Goal: Information Seeking & Learning: Find specific page/section

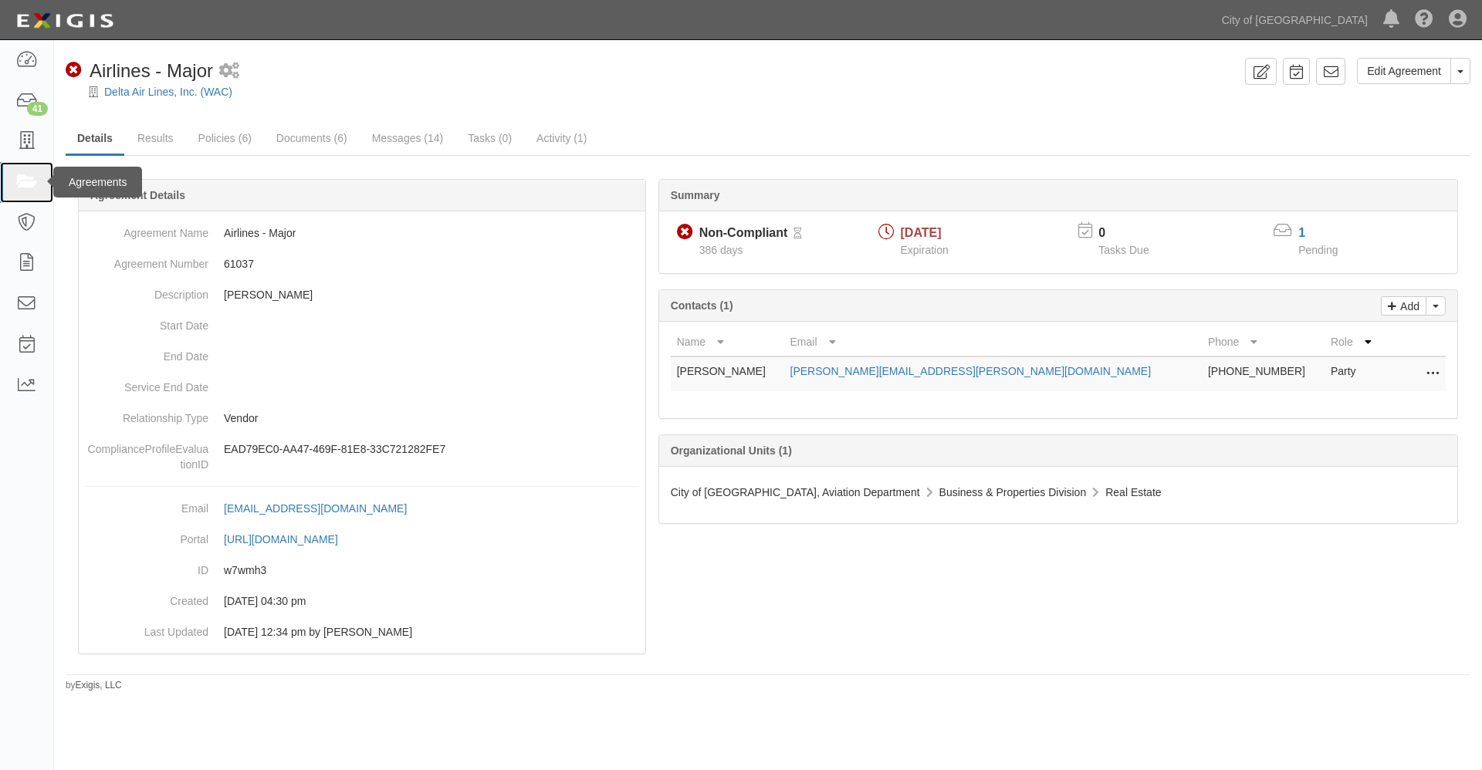
click at [30, 181] on icon at bounding box center [26, 183] width 22 height 18
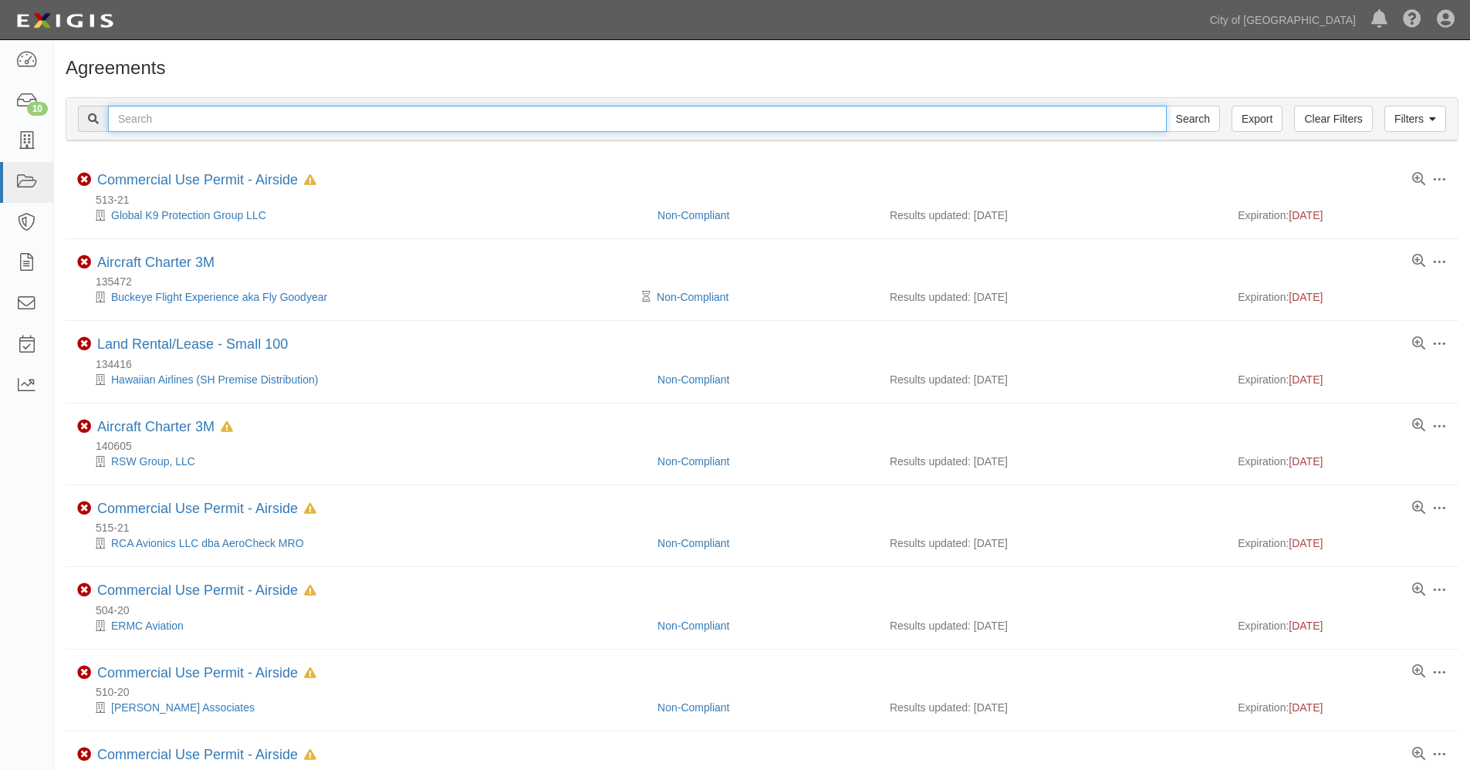
click at [162, 123] on input "text" at bounding box center [637, 119] width 1059 height 26
type input "delta"
click at [1166, 106] on input "Search" at bounding box center [1193, 119] width 54 height 26
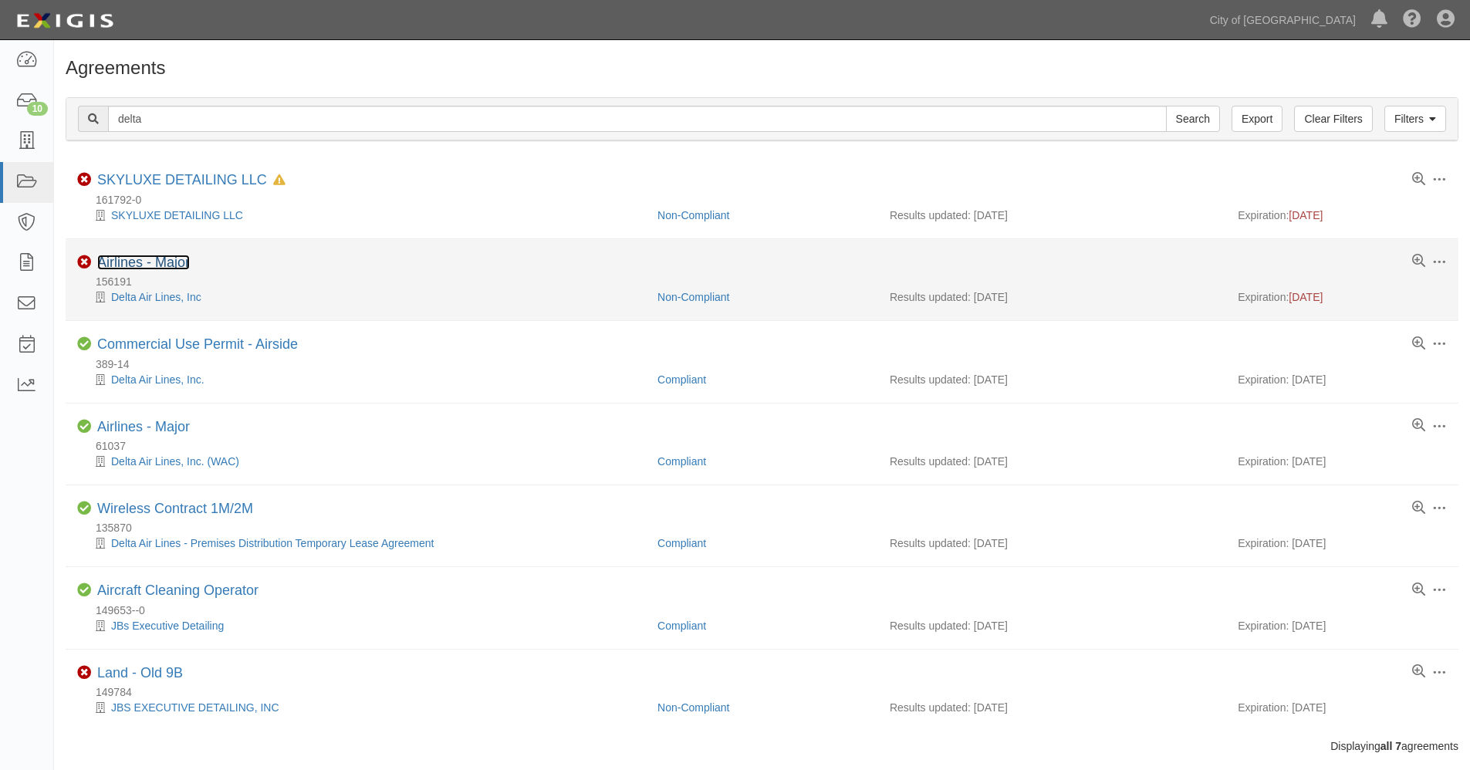
click at [154, 265] on link "Airlines - Major" at bounding box center [143, 262] width 93 height 15
click at [158, 260] on link "Airlines - Major" at bounding box center [143, 262] width 93 height 15
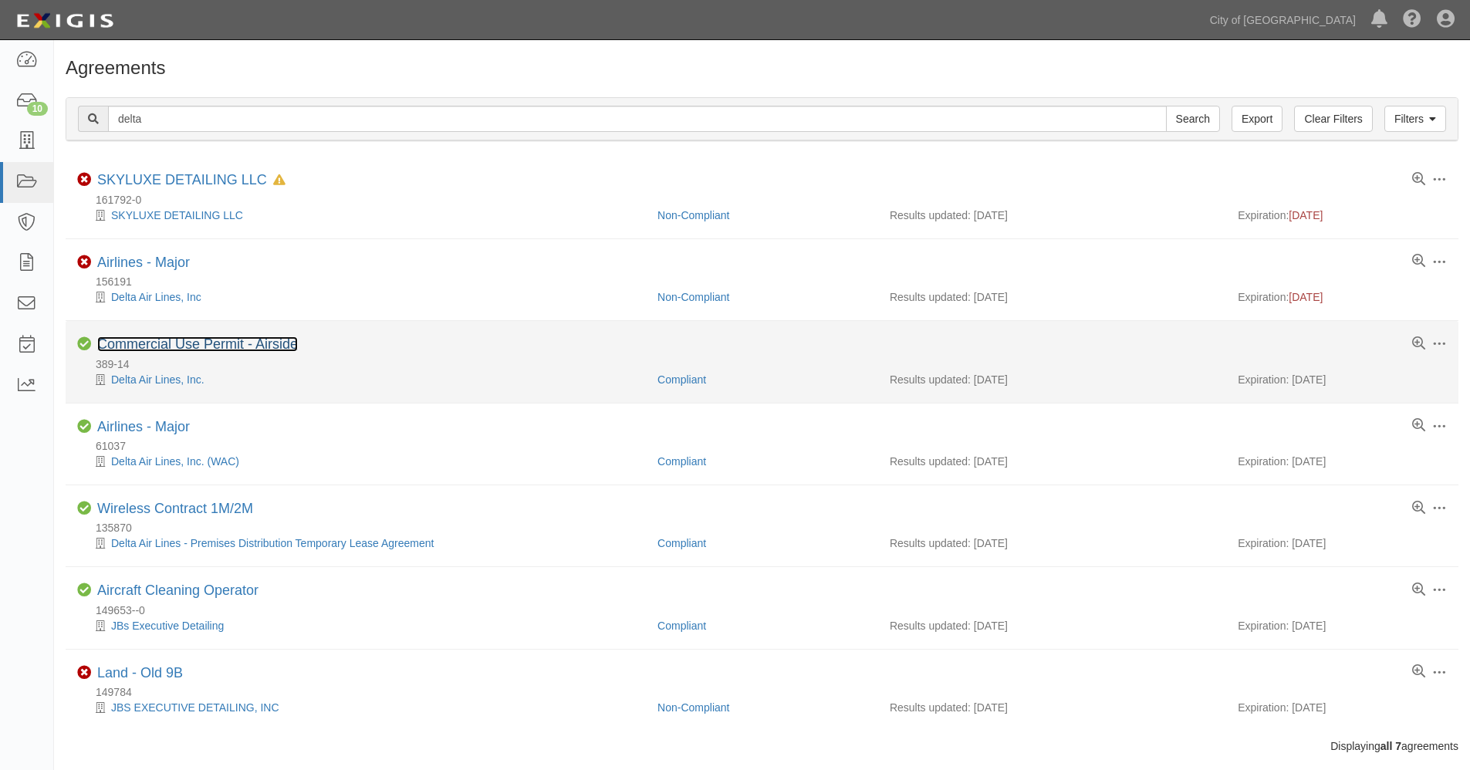
click at [165, 344] on link "Commercial Use Permit - Airside" at bounding box center [197, 343] width 201 height 15
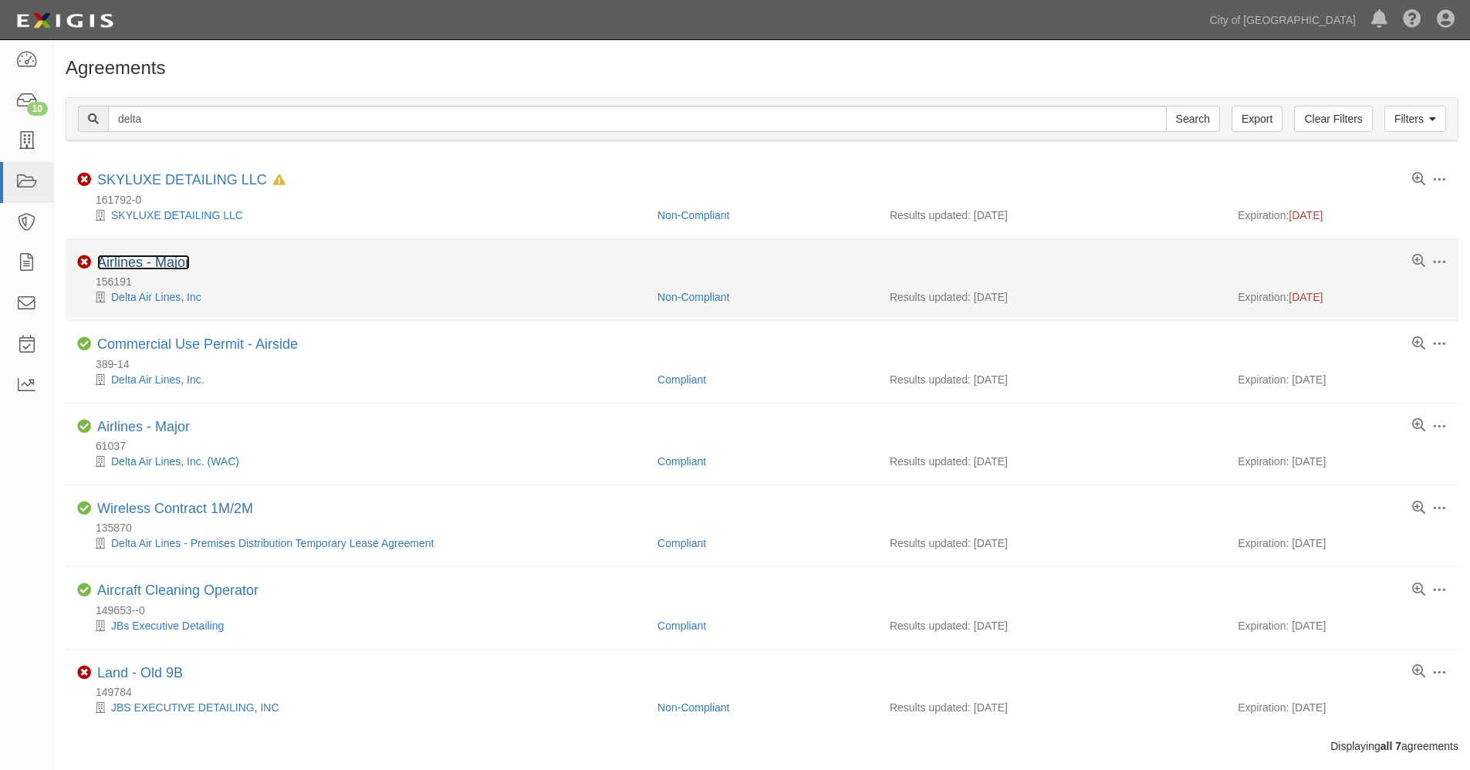
click at [144, 256] on link "Airlines - Major" at bounding box center [143, 262] width 93 height 15
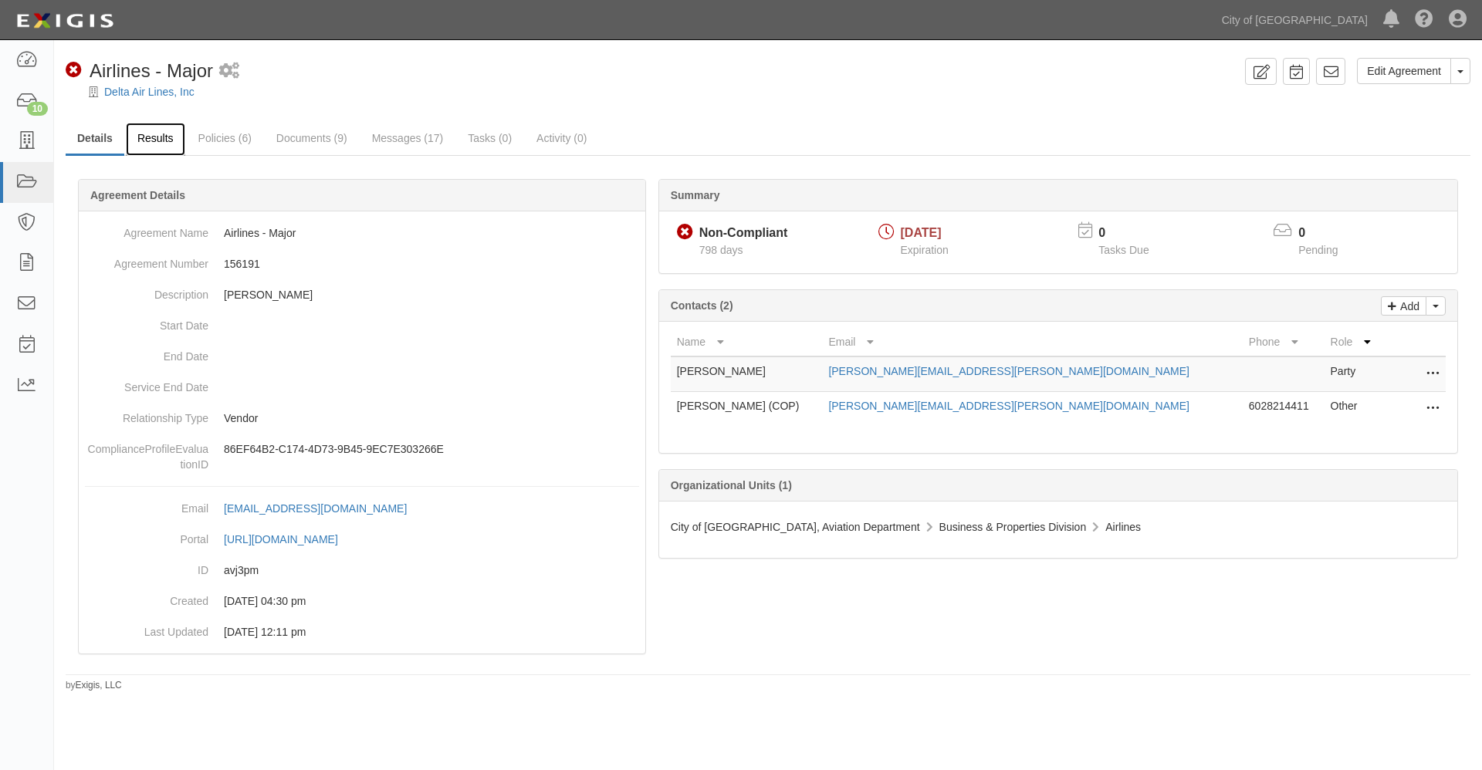
click at [168, 140] on link "Results" at bounding box center [155, 139] width 59 height 33
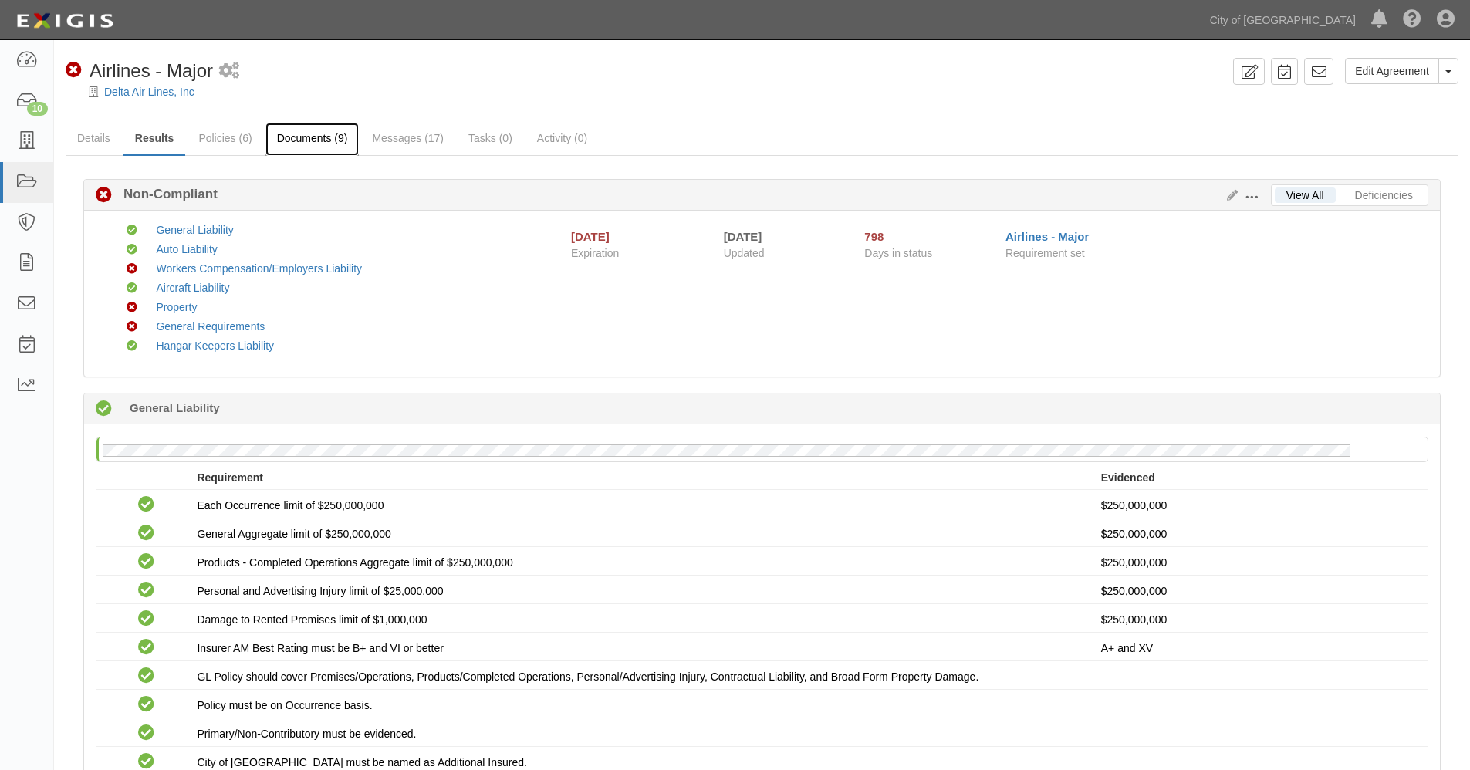
click at [305, 138] on link "Documents (9)" at bounding box center [312, 139] width 94 height 33
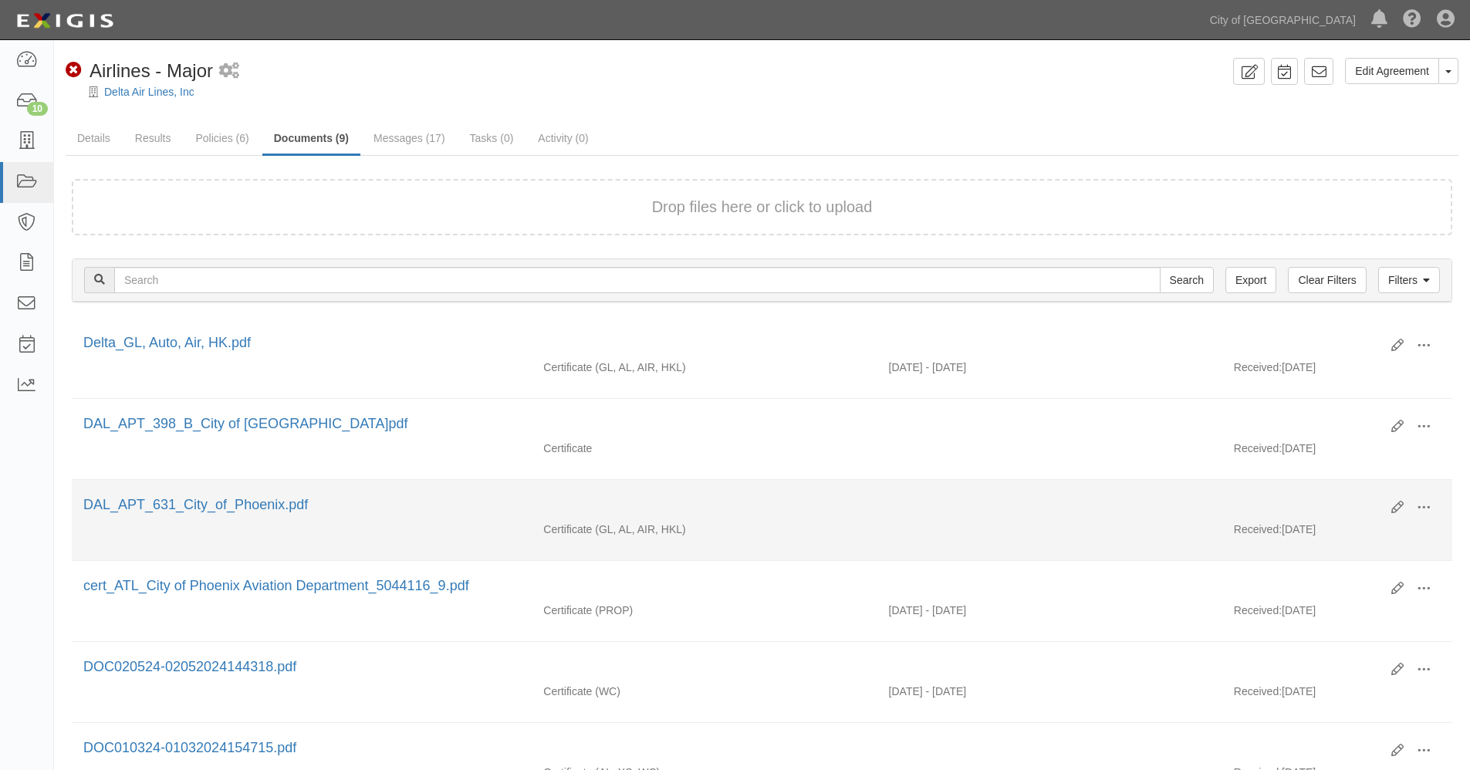
scroll to position [257, 0]
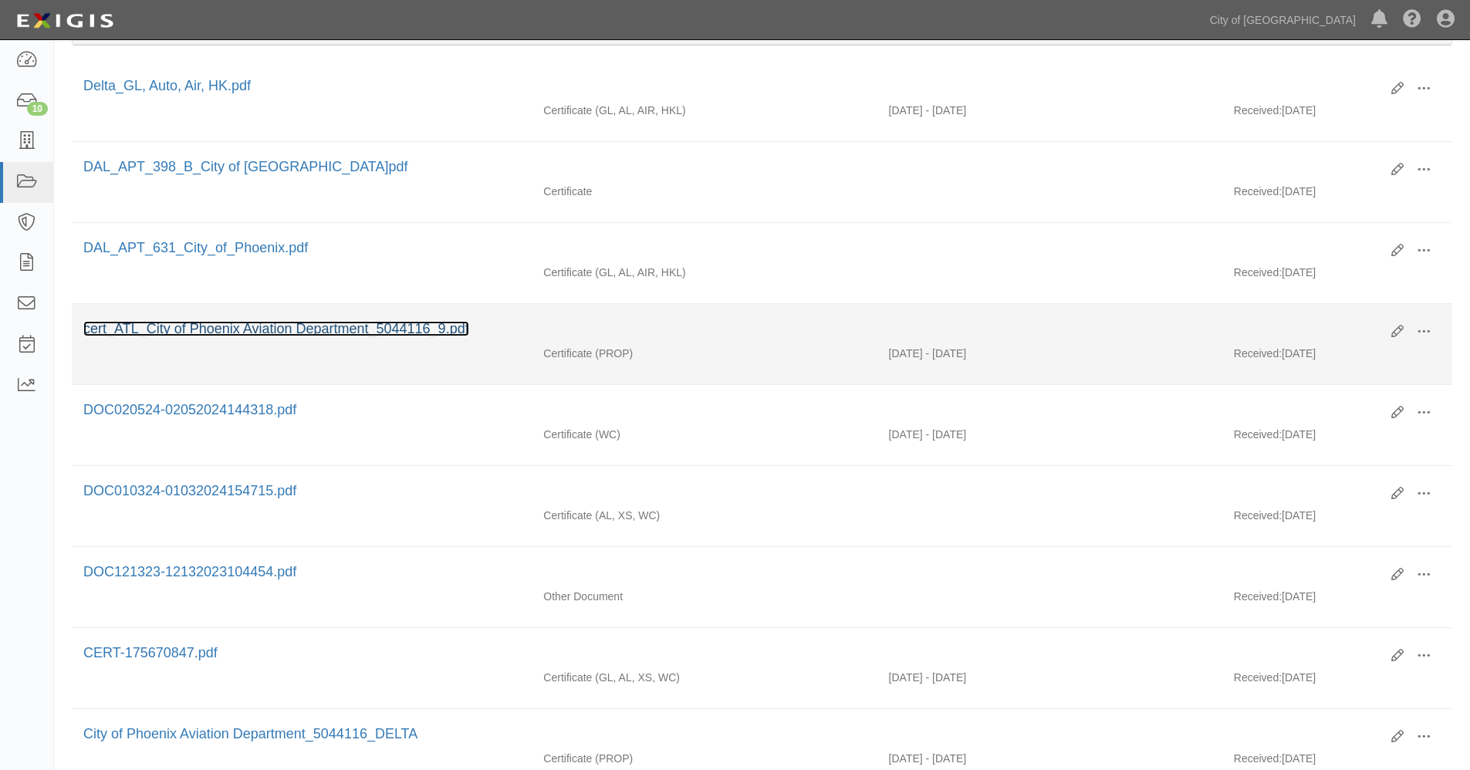
click at [406, 327] on link "cert_ATL_City of Phoenix Aviation Department_5044116_9.pdf" at bounding box center [276, 328] width 386 height 15
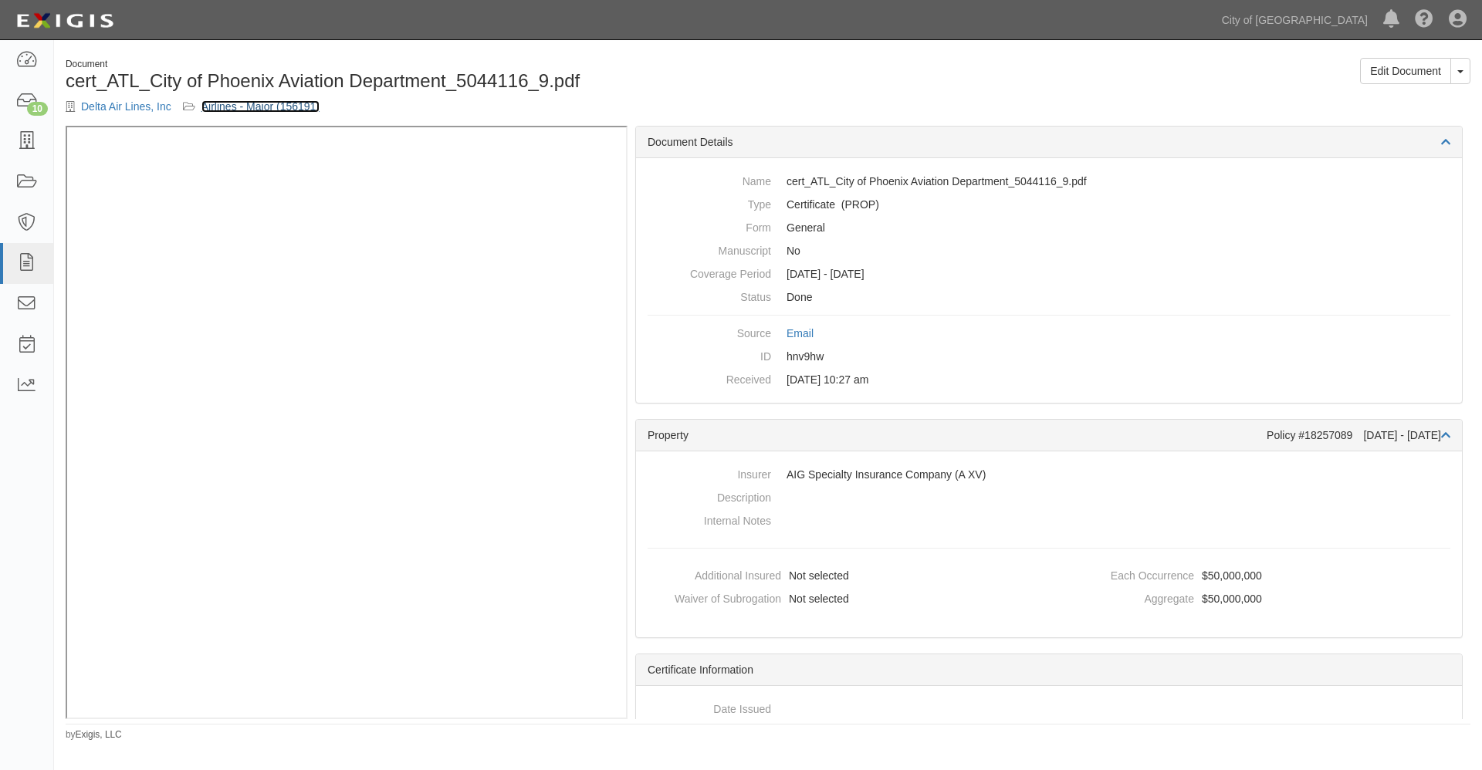
click at [249, 105] on link "Airlines - Major (156191)" at bounding box center [260, 106] width 118 height 12
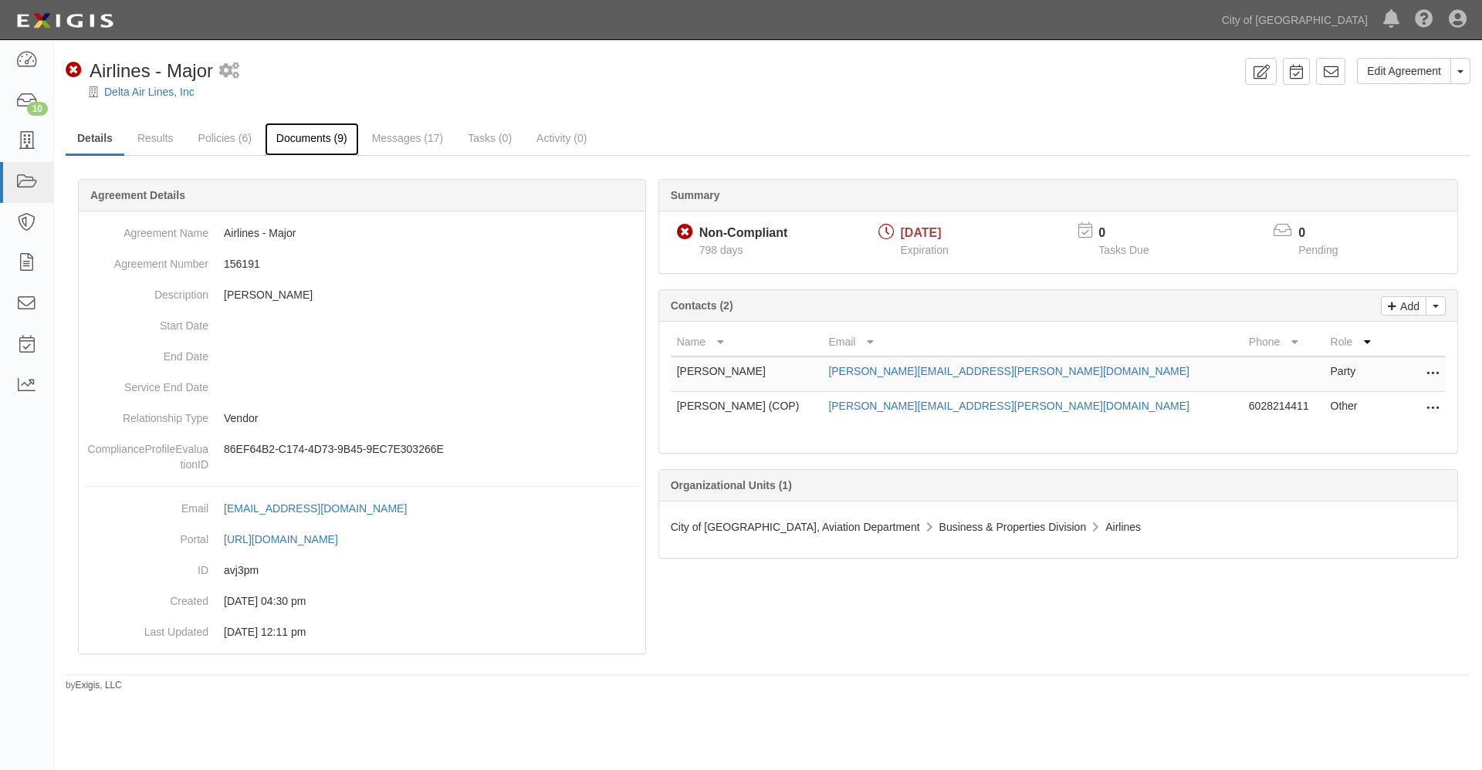
click at [313, 141] on link "Documents (9)" at bounding box center [312, 139] width 94 height 33
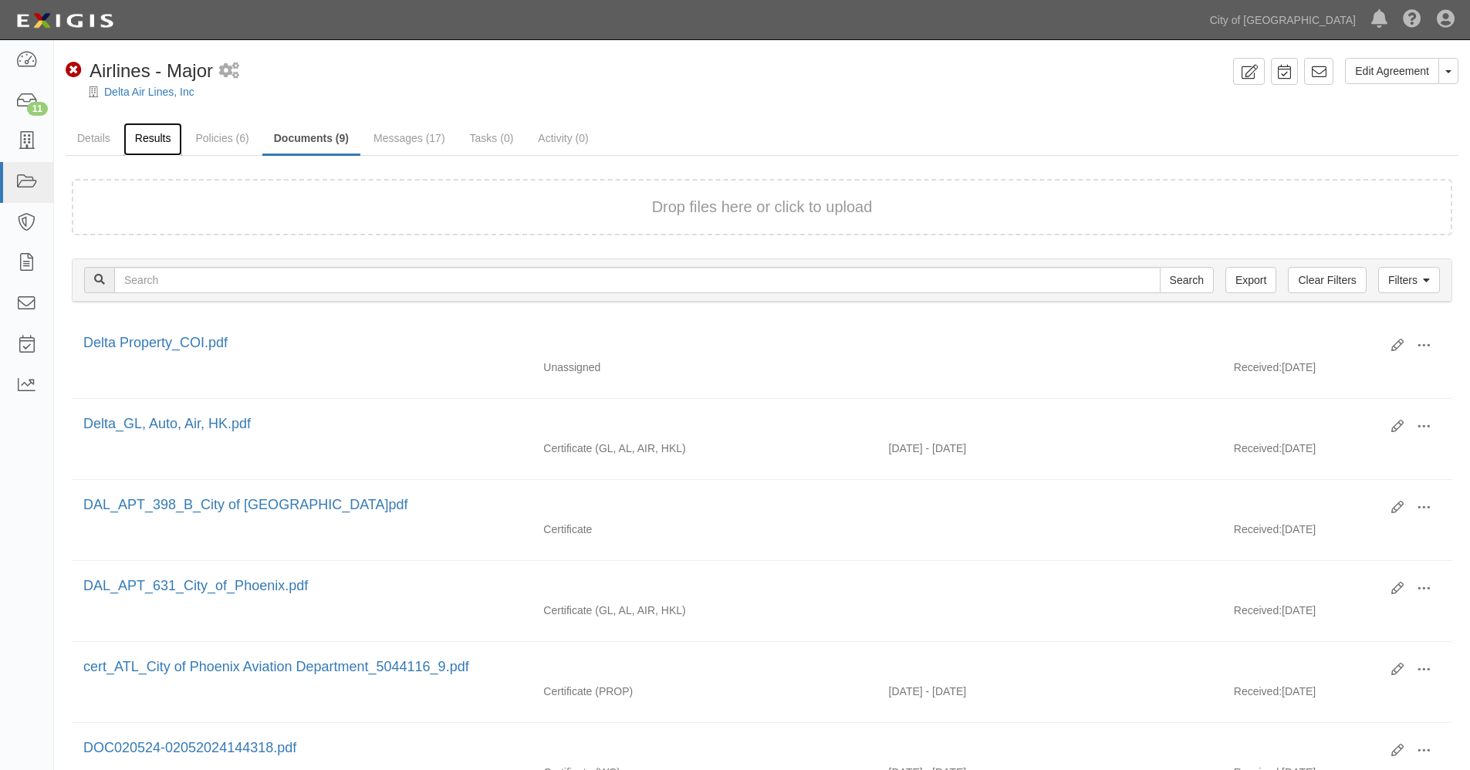
click at [156, 139] on link "Results" at bounding box center [152, 139] width 59 height 33
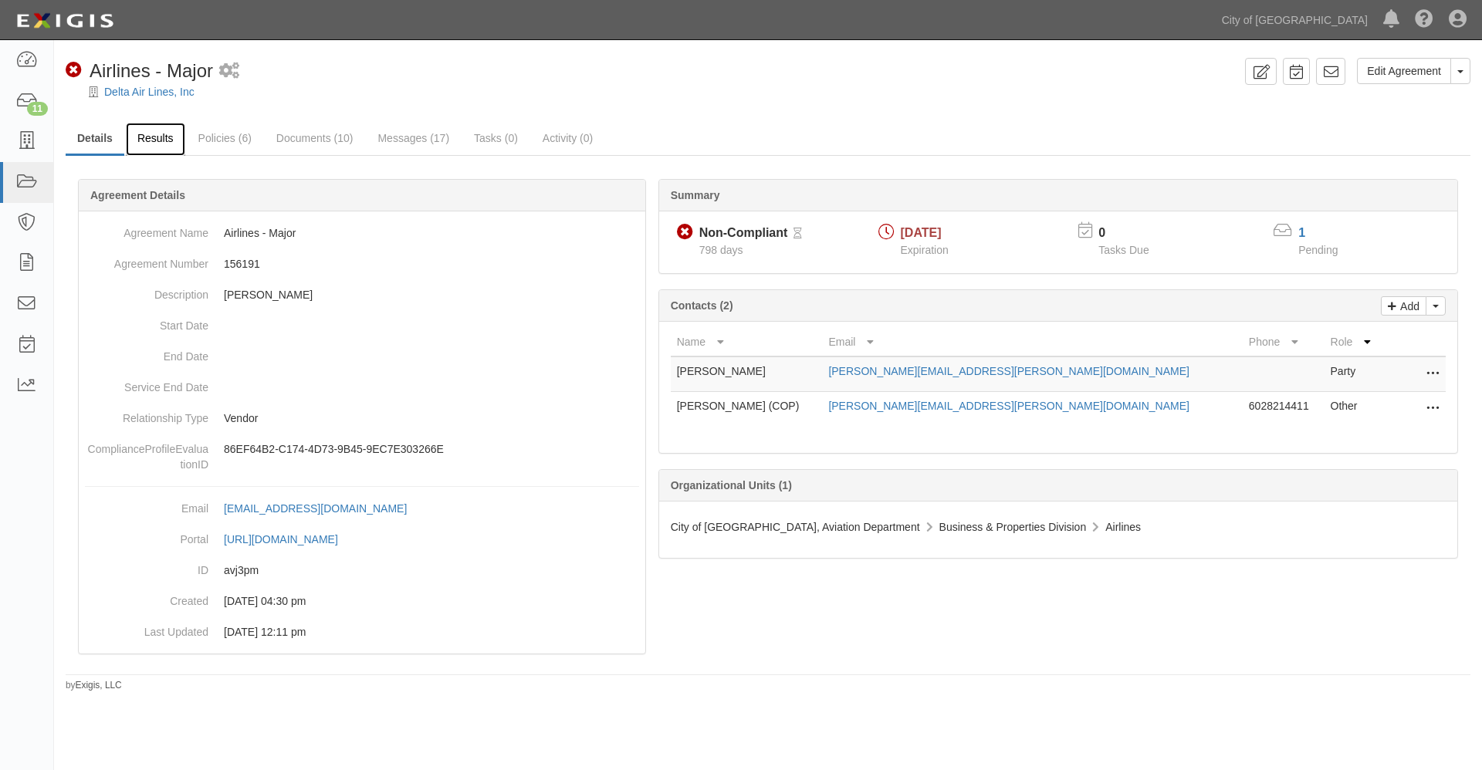
click at [147, 134] on link "Results" at bounding box center [155, 139] width 59 height 33
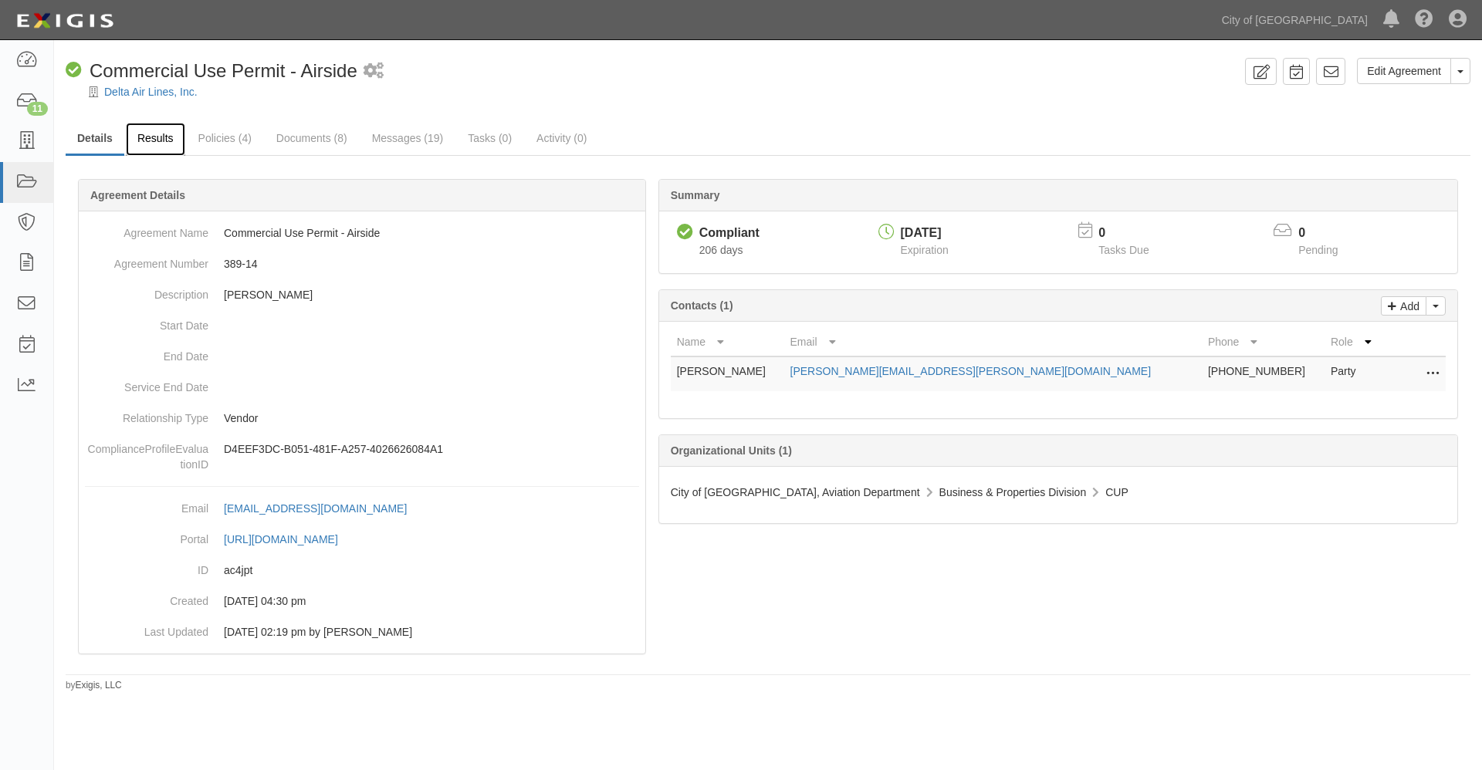
click at [155, 137] on link "Results" at bounding box center [155, 139] width 59 height 33
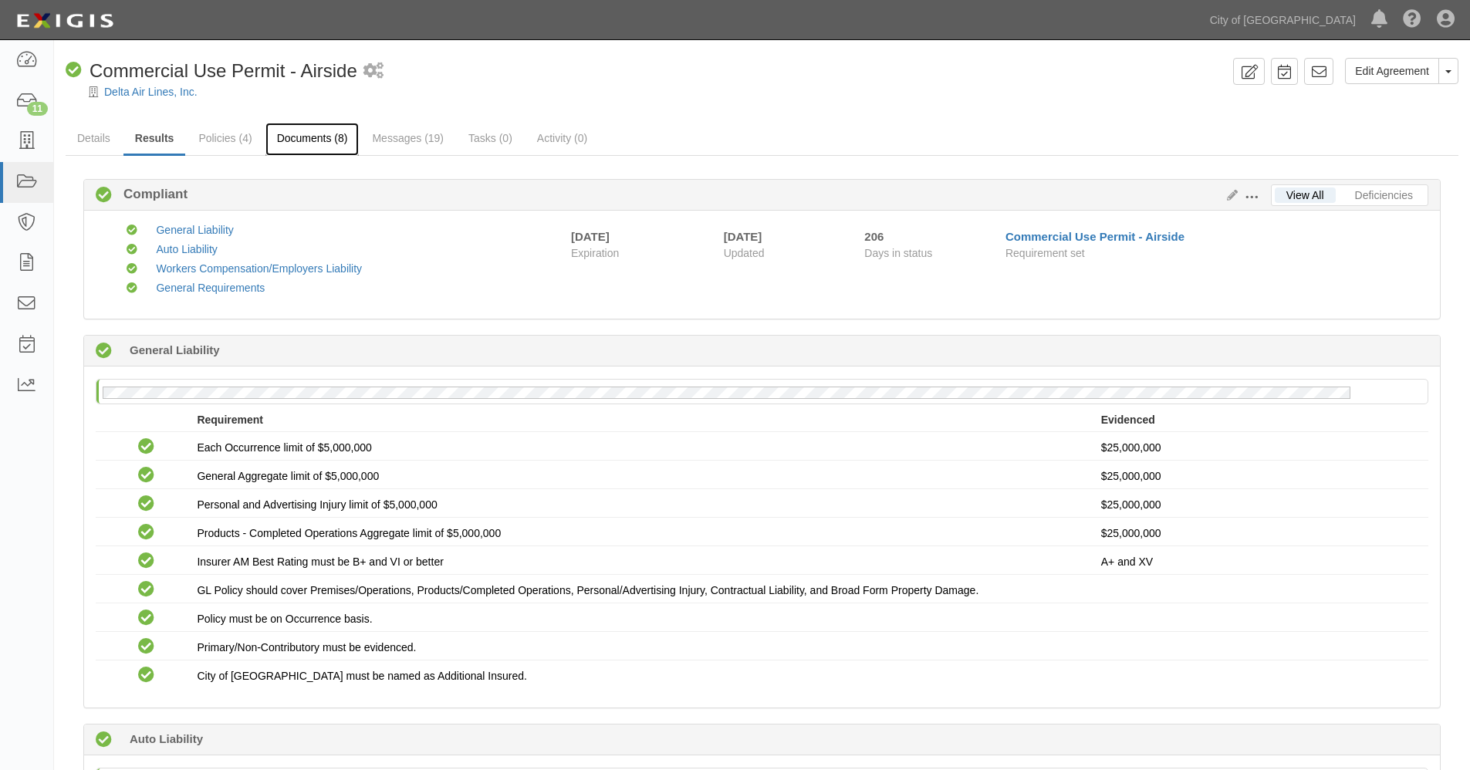
click at [321, 140] on link "Documents (8)" at bounding box center [312, 139] width 94 height 33
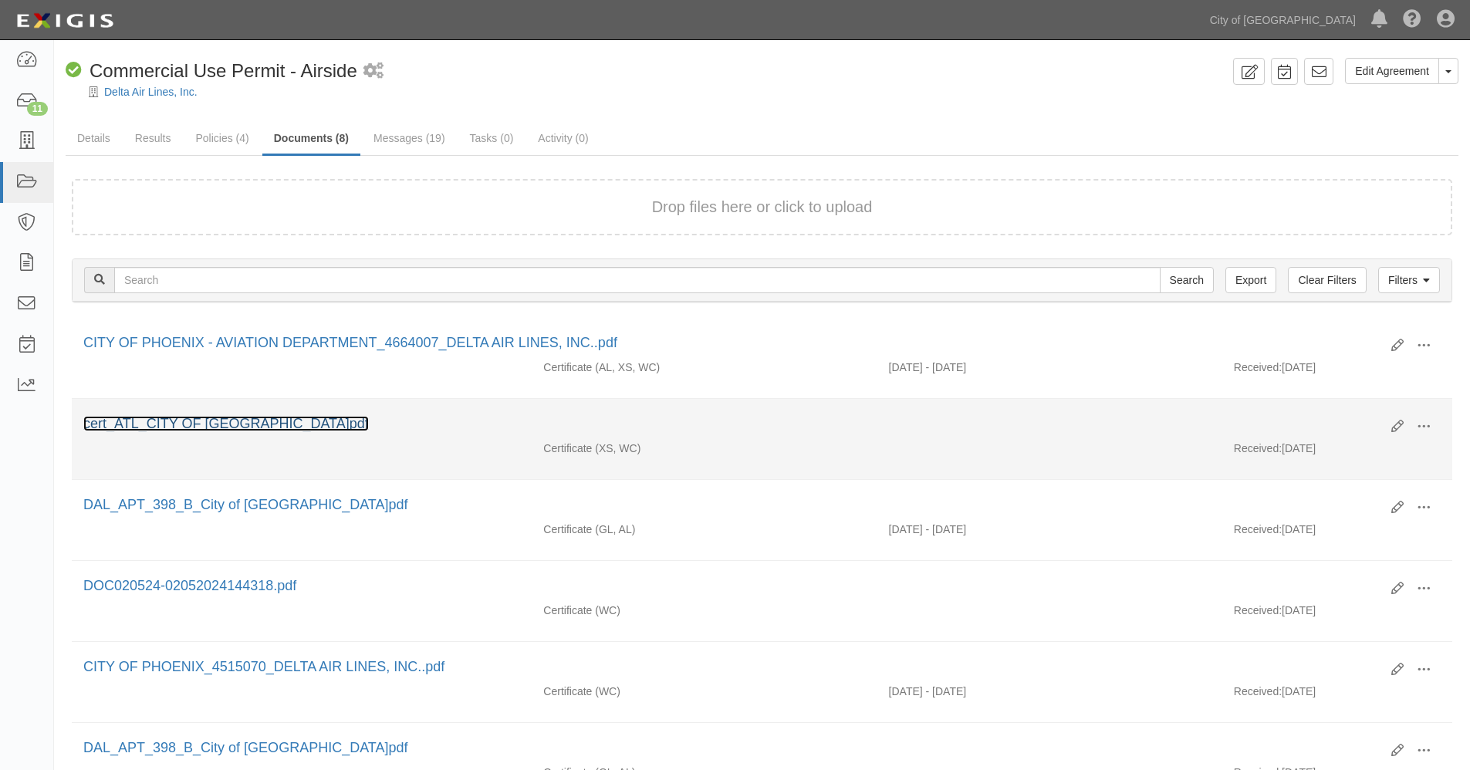
click at [339, 420] on link "cert_ATL_CITY OF PHOENIX_4515070_58.pdf" at bounding box center [226, 423] width 286 height 15
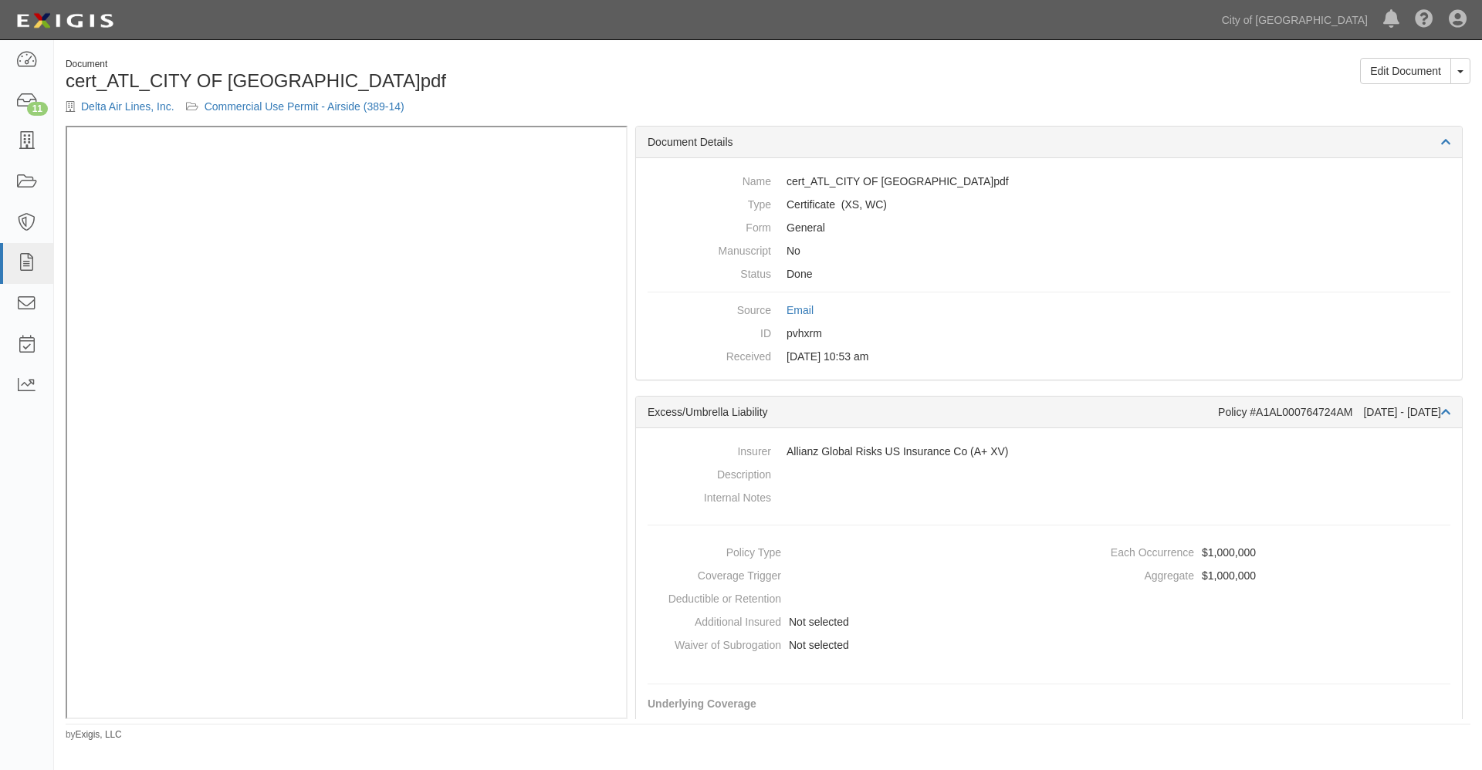
click at [639, 18] on div "Dashboard 11 Inbox Parties Agreements Coverages Documents Messages Tasks Report…" at bounding box center [741, 19] width 1459 height 39
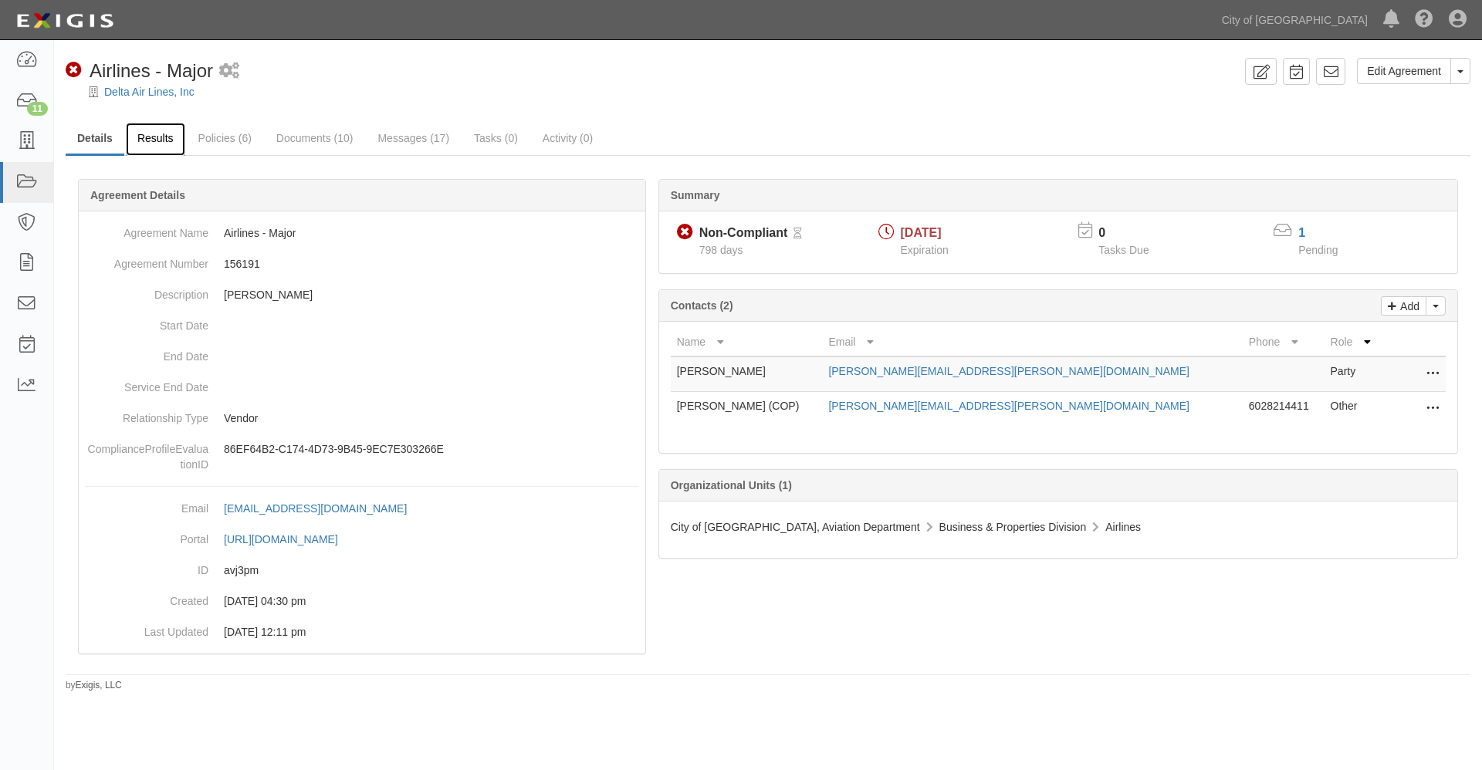
click at [157, 134] on link "Results" at bounding box center [155, 139] width 59 height 33
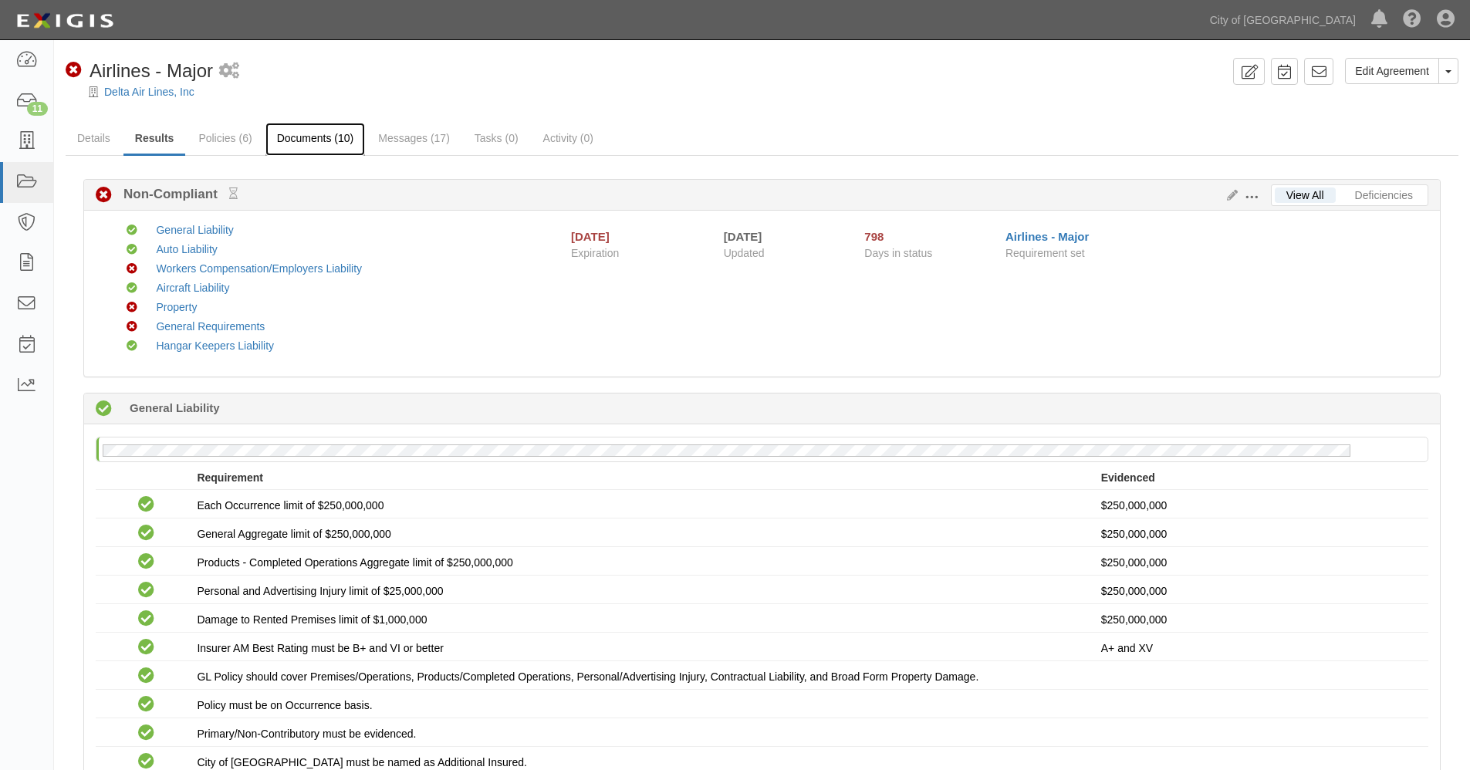
click at [301, 138] on link "Documents (10)" at bounding box center [315, 139] width 100 height 33
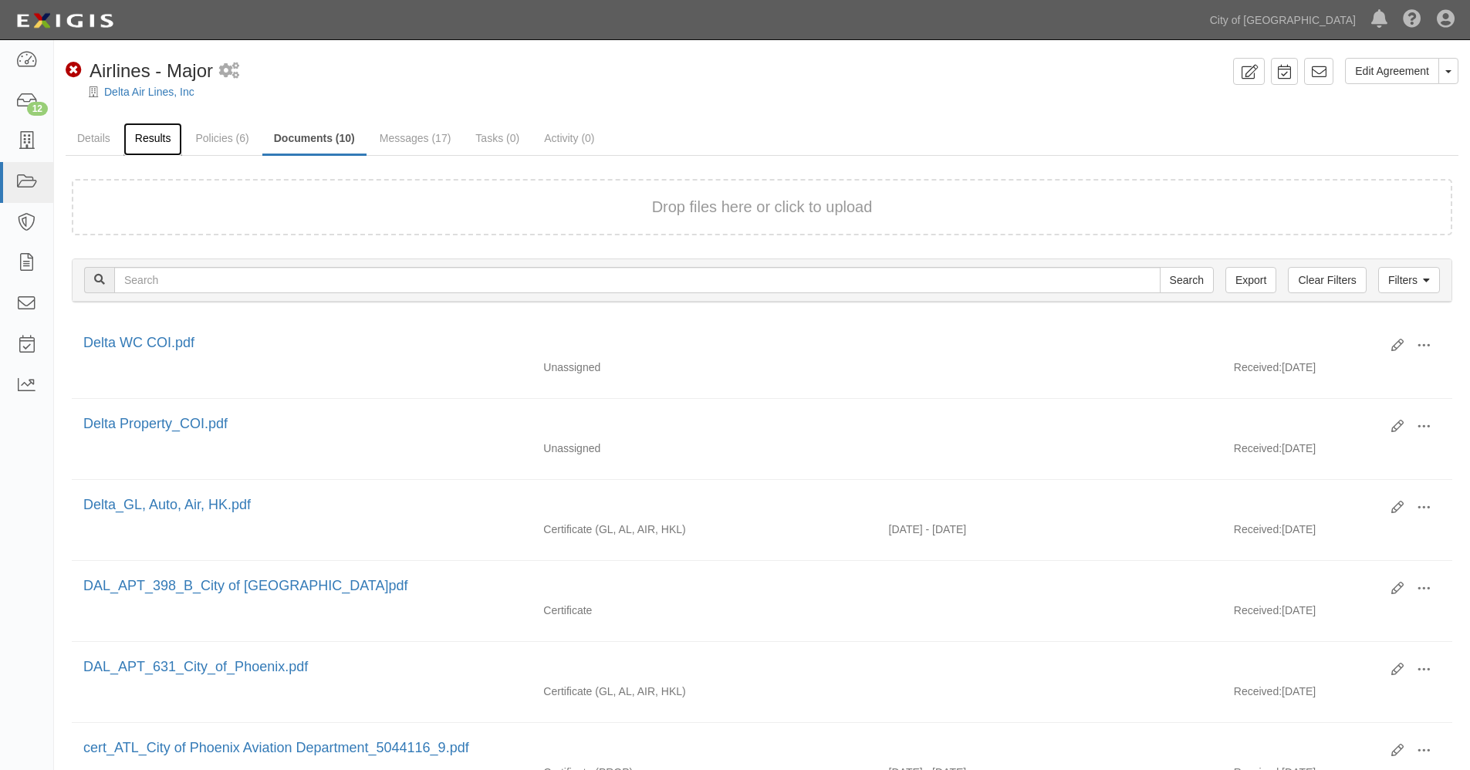
click at [149, 140] on link "Results" at bounding box center [152, 139] width 59 height 33
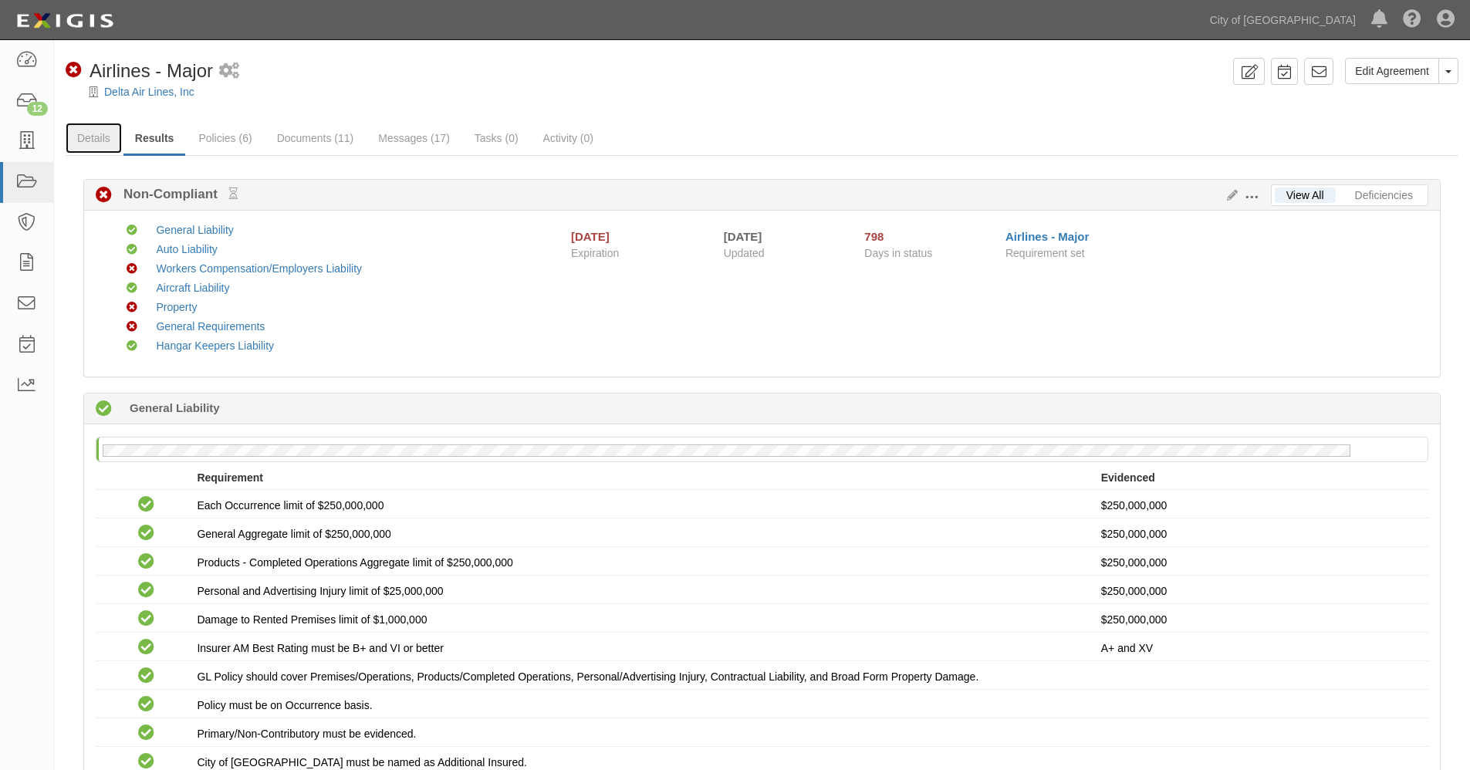
click at [95, 137] on link "Details" at bounding box center [94, 138] width 56 height 31
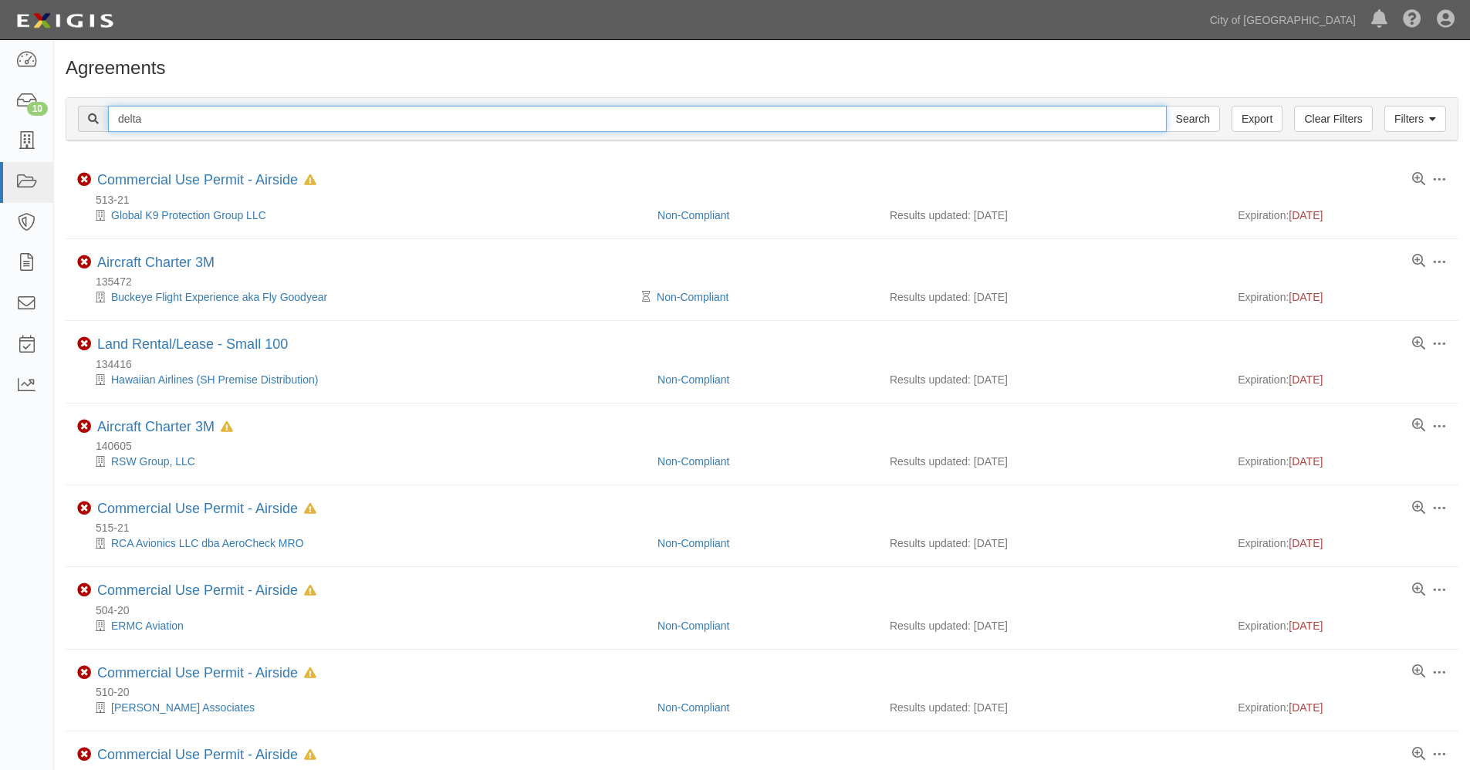
click at [165, 117] on input "delta" at bounding box center [637, 119] width 1059 height 26
click at [1166, 106] on input "Search" at bounding box center [1193, 119] width 54 height 26
